Goal: Use online tool/utility: Utilize a website feature to perform a specific function

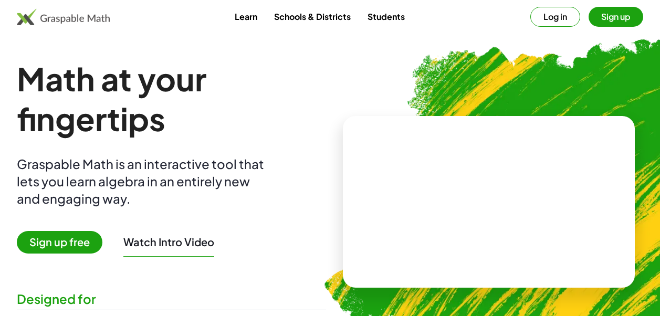
click at [600, 13] on button "Sign up" at bounding box center [616, 17] width 55 height 20
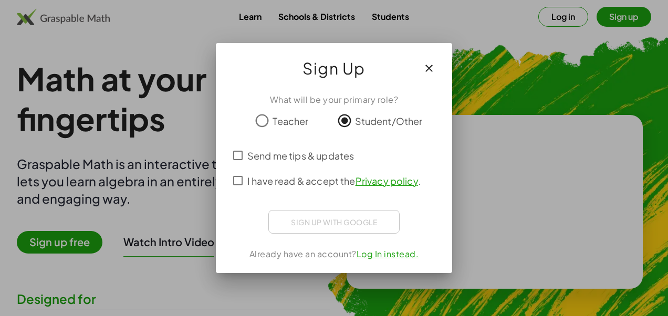
click at [328, 221] on div "Sign up with Google Acceder con Google Acceder con Google. Se abre en una [PERS…" at bounding box center [333, 222] width 131 height 24
click at [434, 60] on button "button" at bounding box center [428, 68] width 25 height 25
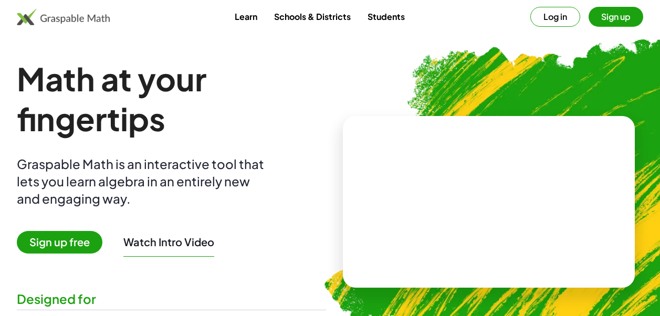
click at [600, 23] on button "Sign up" at bounding box center [616, 17] width 55 height 20
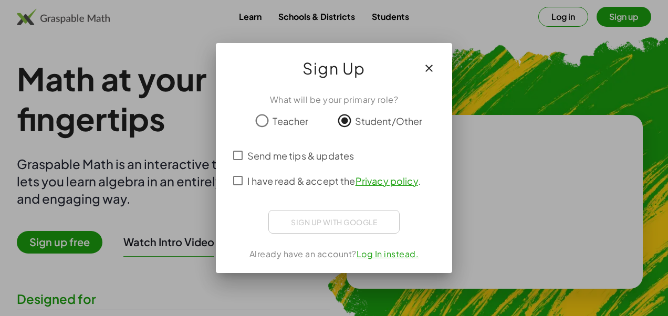
click at [332, 233] on div "Sign up with Google Acceder con Google Acceder con Google. Se abre en una [PERS…" at bounding box center [333, 222] width 131 height 24
click at [335, 226] on div "Sign up with Google Acceder con Google Acceder con Google. Se abre en una [PERS…" at bounding box center [333, 222] width 131 height 24
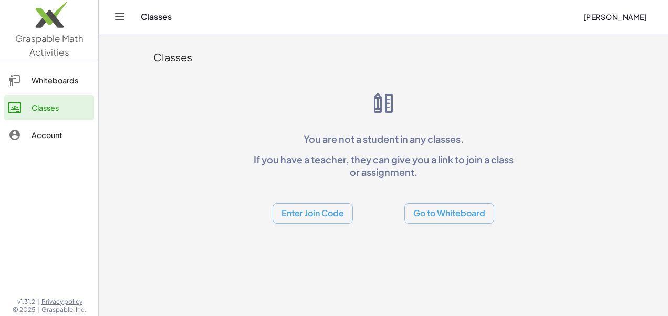
click at [444, 215] on button "Go to Whiteboard" at bounding box center [449, 213] width 90 height 20
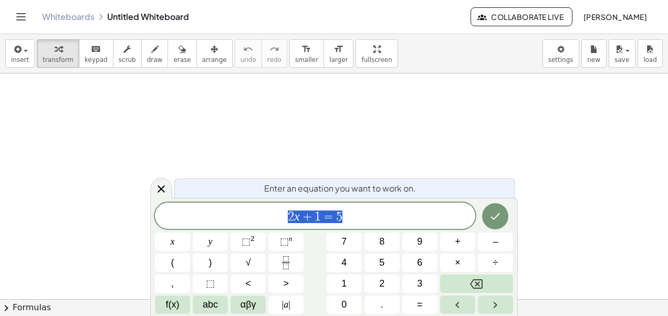
scroll to position [436, 0]
drag, startPoint x: 370, startPoint y: 111, endPoint x: 367, endPoint y: 119, distance: 9.0
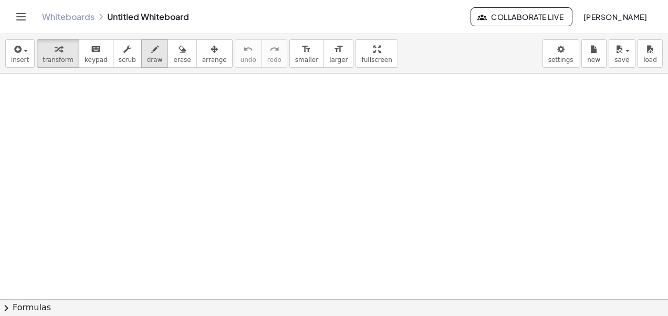
click at [152, 64] on button "draw" at bounding box center [154, 53] width 27 height 28
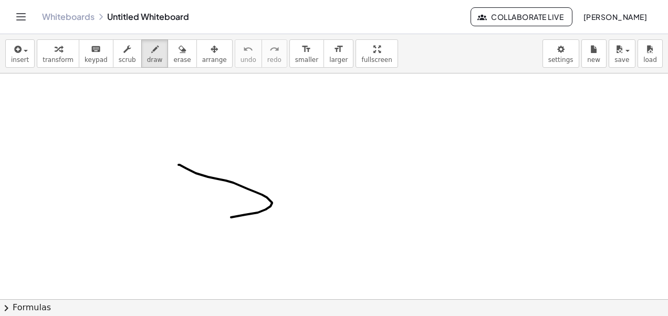
drag, startPoint x: 179, startPoint y: 165, endPoint x: 208, endPoint y: 178, distance: 32.7
drag, startPoint x: 179, startPoint y: 143, endPoint x: 186, endPoint y: 173, distance: 30.3
drag, startPoint x: 216, startPoint y: 150, endPoint x: 202, endPoint y: 175, distance: 28.9
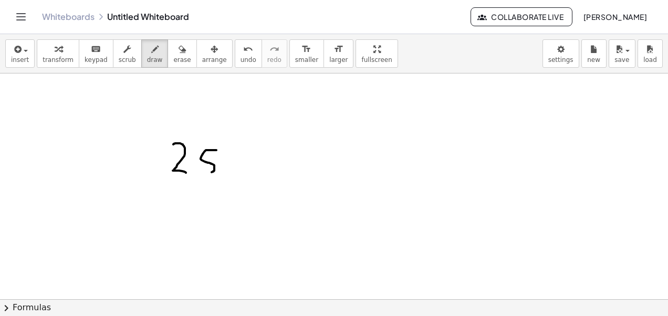
drag, startPoint x: 303, startPoint y: 150, endPoint x: 288, endPoint y: 186, distance: 39.3
drag, startPoint x: 147, startPoint y: 219, endPoint x: 165, endPoint y: 254, distance: 39.7
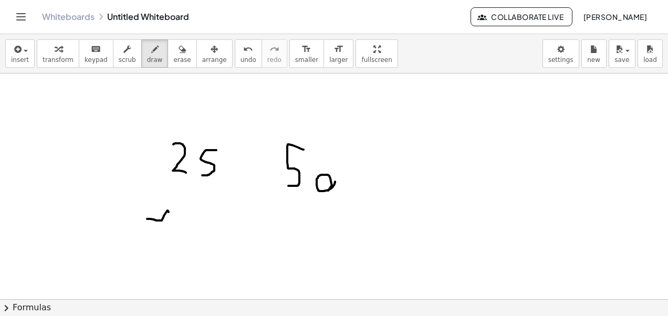
drag, startPoint x: 220, startPoint y: 253, endPoint x: 236, endPoint y: 253, distance: 16.3
drag, startPoint x: 228, startPoint y: 166, endPoint x: 265, endPoint y: 171, distance: 37.6
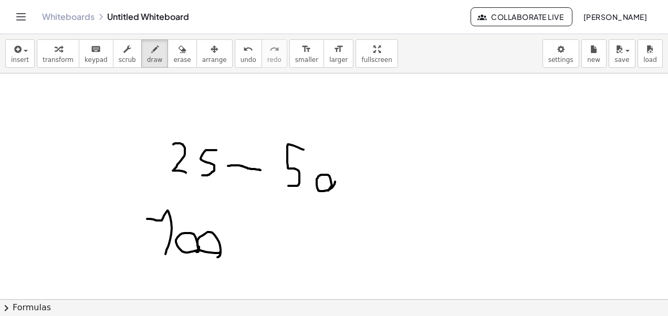
click at [94, 56] on span "keypad" at bounding box center [96, 59] width 23 height 7
click at [97, 60] on span "keypad" at bounding box center [96, 59] width 23 height 7
drag, startPoint x: 238, startPoint y: 242, endPoint x: 265, endPoint y: 242, distance: 26.8
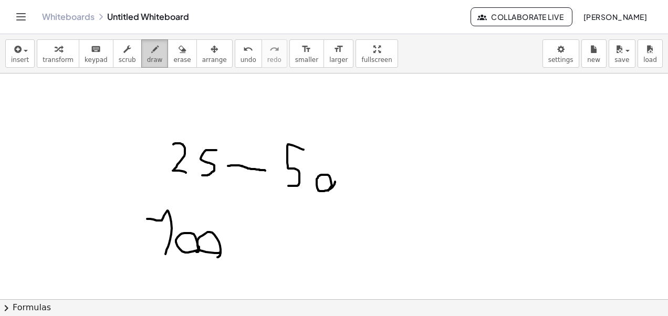
click at [147, 57] on span "draw" at bounding box center [155, 59] width 16 height 7
drag, startPoint x: 248, startPoint y: 241, endPoint x: 272, endPoint y: 245, distance: 24.4
drag, startPoint x: 287, startPoint y: 226, endPoint x: 301, endPoint y: 262, distance: 38.7
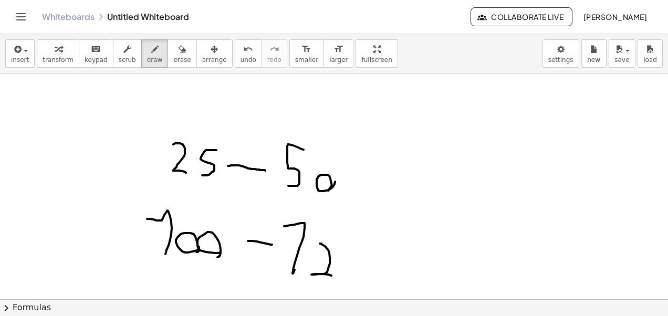
drag, startPoint x: 329, startPoint y: 253, endPoint x: 339, endPoint y: 276, distance: 24.7
drag, startPoint x: 341, startPoint y: 275, endPoint x: 329, endPoint y: 280, distance: 13.2
drag, startPoint x: 363, startPoint y: 252, endPoint x: 348, endPoint y: 280, distance: 32.2
